Goal: Information Seeking & Learning: Learn about a topic

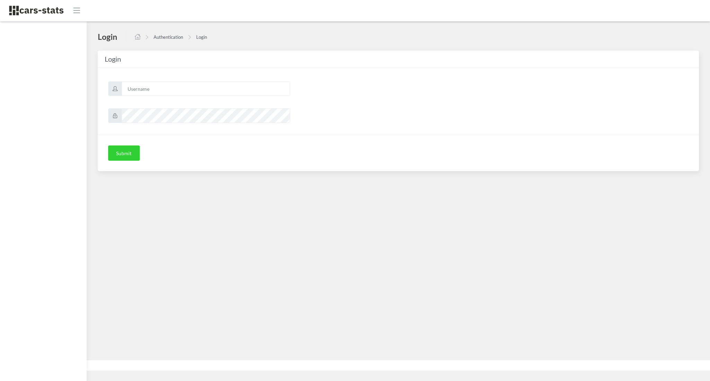
scroll to position [7, 7]
type input "awt"
click at [128, 152] on button "Submit" at bounding box center [124, 153] width 32 height 15
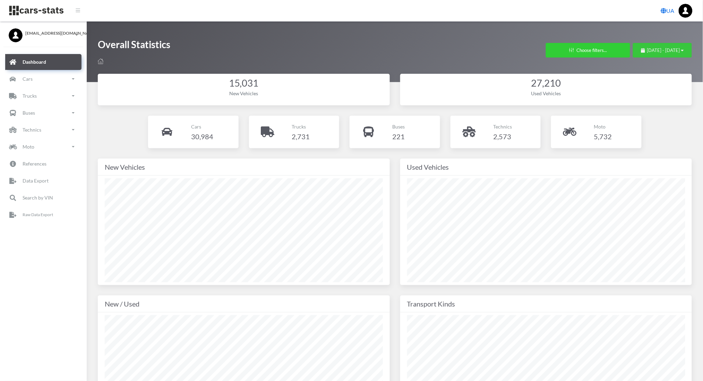
click at [647, 51] on span "August 19, 2025 - September 18, 2025" at bounding box center [663, 51] width 33 height 6
click at [654, 96] on li "This Month" at bounding box center [659, 94] width 49 height 11
click at [12, 80] on icon at bounding box center [13, 79] width 9 height 10
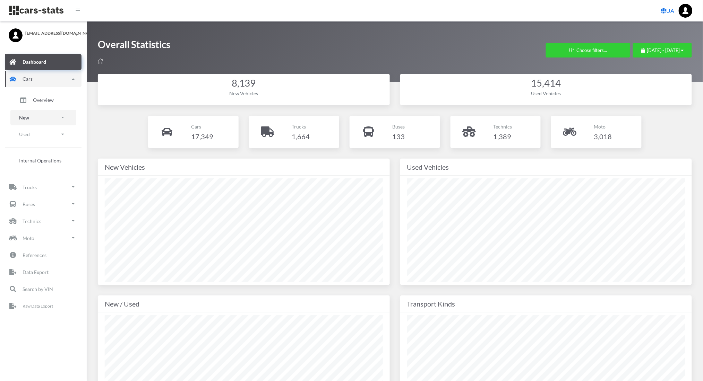
click at [34, 117] on link "New" at bounding box center [43, 118] width 66 height 16
click at [40, 136] on span "Brands" at bounding box center [40, 137] width 15 height 7
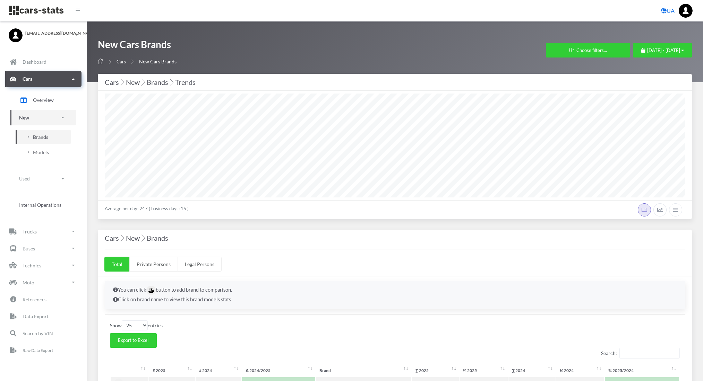
select select "25"
click at [633, 45] on button "[DATE] - [DATE]" at bounding box center [662, 50] width 59 height 15
click at [647, 51] on span "[DATE] - [DATE]" at bounding box center [663, 51] width 33 height 6
click at [651, 129] on li "This Year" at bounding box center [659, 126] width 49 height 11
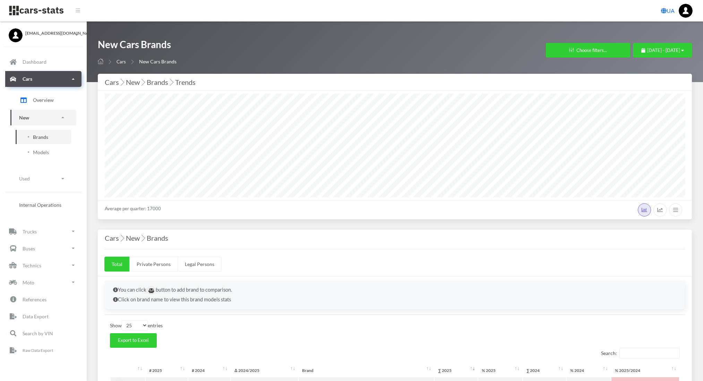
select select "25"
click at [647, 50] on span "[DATE] - [DATE]" at bounding box center [663, 51] width 33 height 6
click at [642, 98] on li "This Month" at bounding box center [659, 94] width 49 height 11
select select "25"
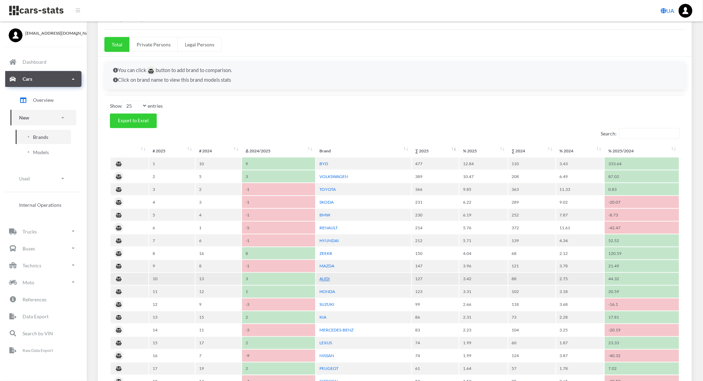
click at [322, 277] on link "AUDI" at bounding box center [324, 279] width 10 height 5
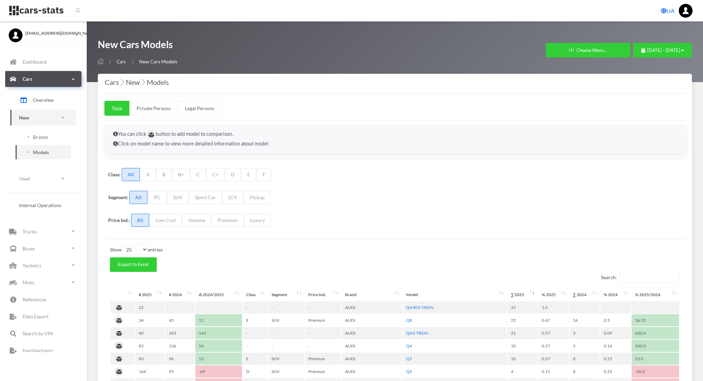
select select "25"
select select "AUDI"
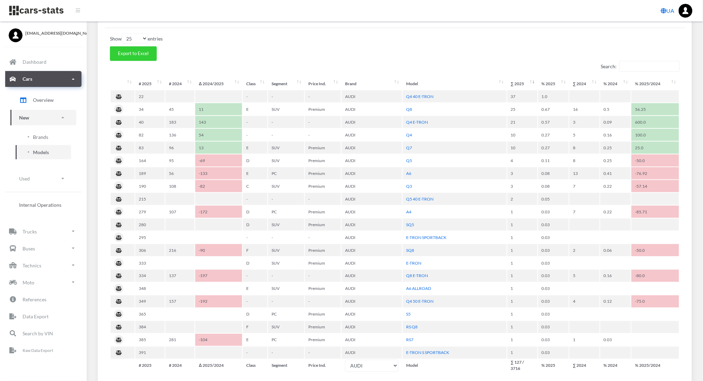
scroll to position [211, 0]
